Goal: Check status: Check status

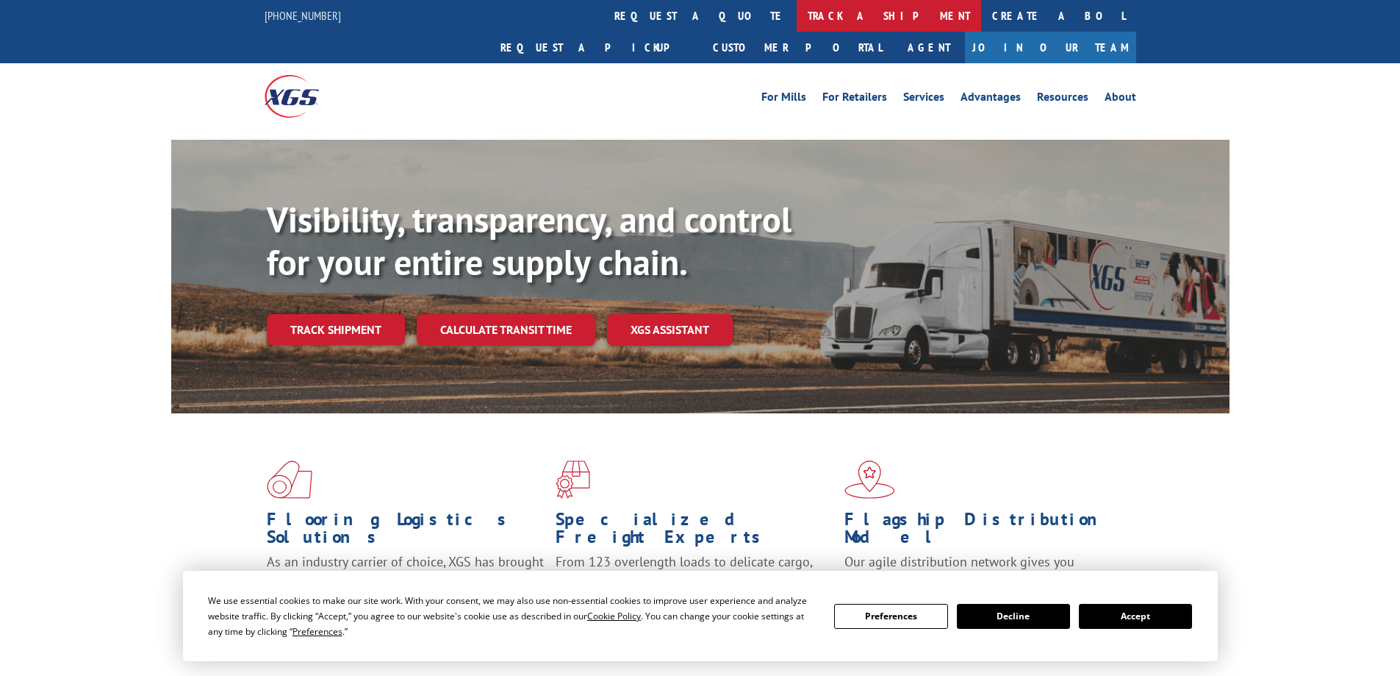
click at [797, 29] on link "track a shipment" at bounding box center [889, 16] width 185 height 32
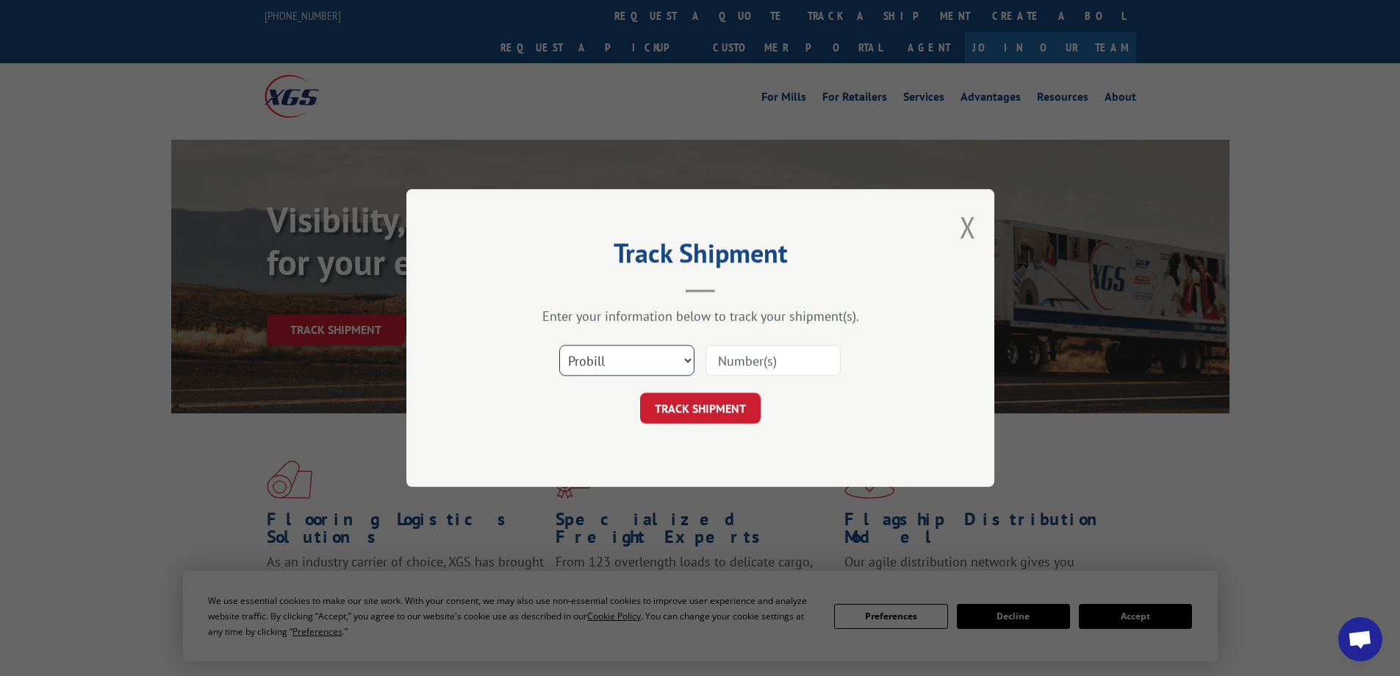
drag, startPoint x: 681, startPoint y: 359, endPoint x: 667, endPoint y: 373, distance: 19.2
click at [681, 359] on select "Select category... Probill BOL PO" at bounding box center [626, 360] width 135 height 31
select select "bol"
click at [559, 345] on select "Select category... Probill BOL PO" at bounding box center [626, 360] width 135 height 31
click at [732, 354] on input at bounding box center [773, 360] width 135 height 31
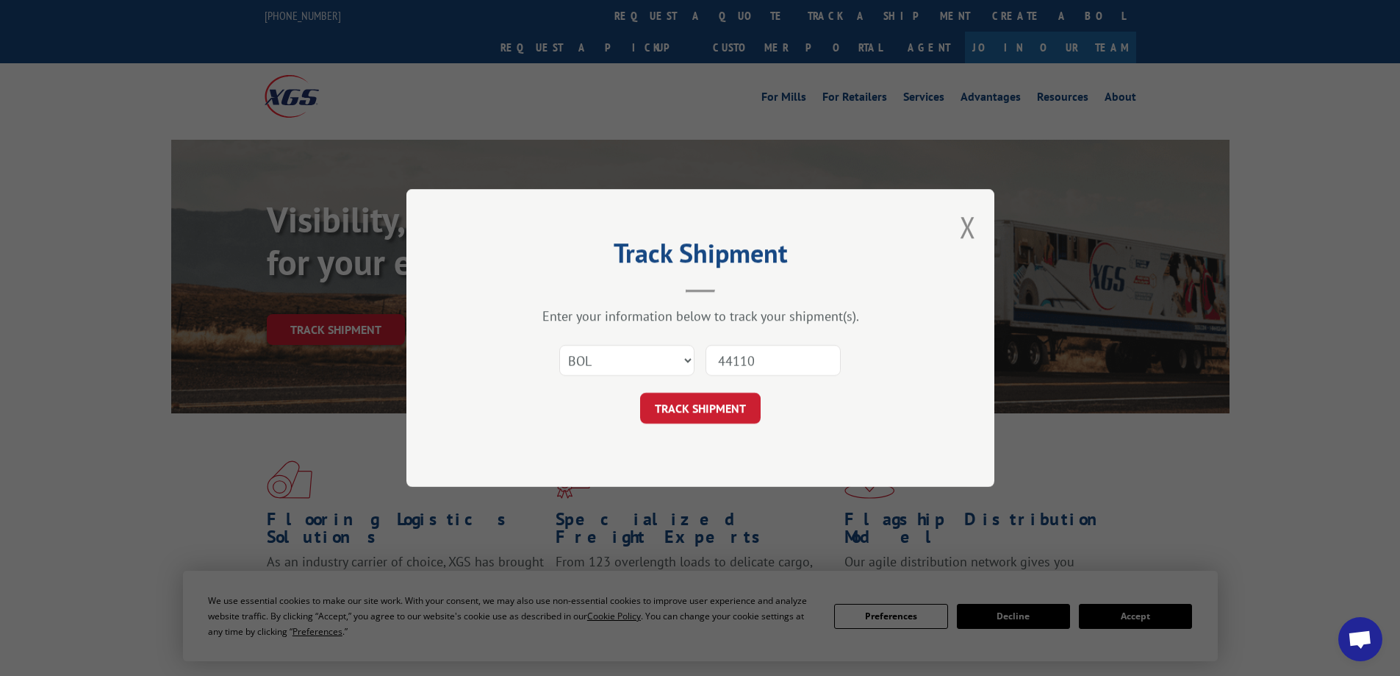
type input "441102"
click button "TRACK SHIPMENT" at bounding box center [700, 408] width 121 height 31
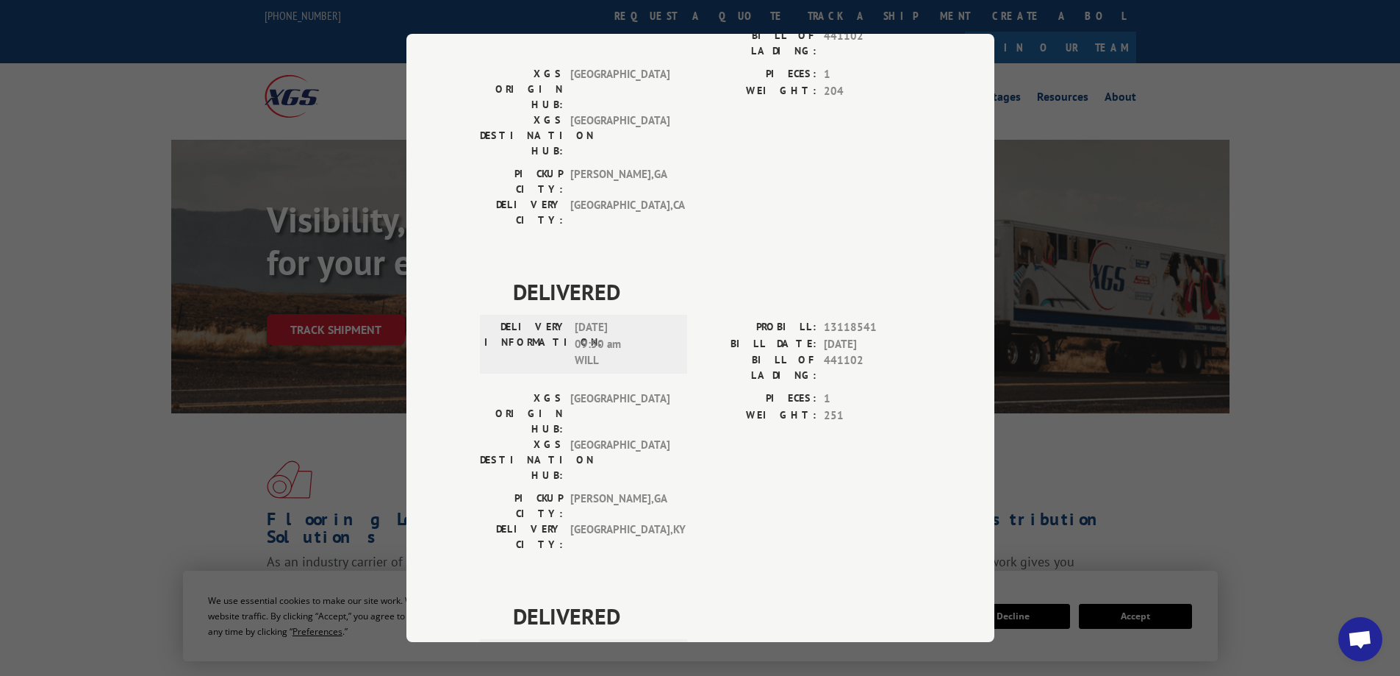
scroll to position [529, 0]
